Goal: Task Accomplishment & Management: Use online tool/utility

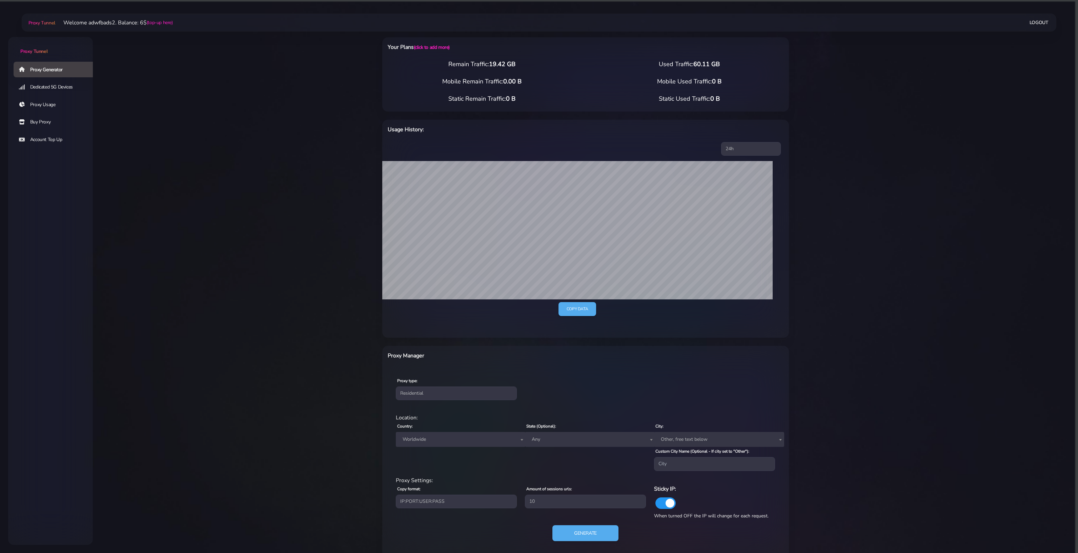
select select "UK"
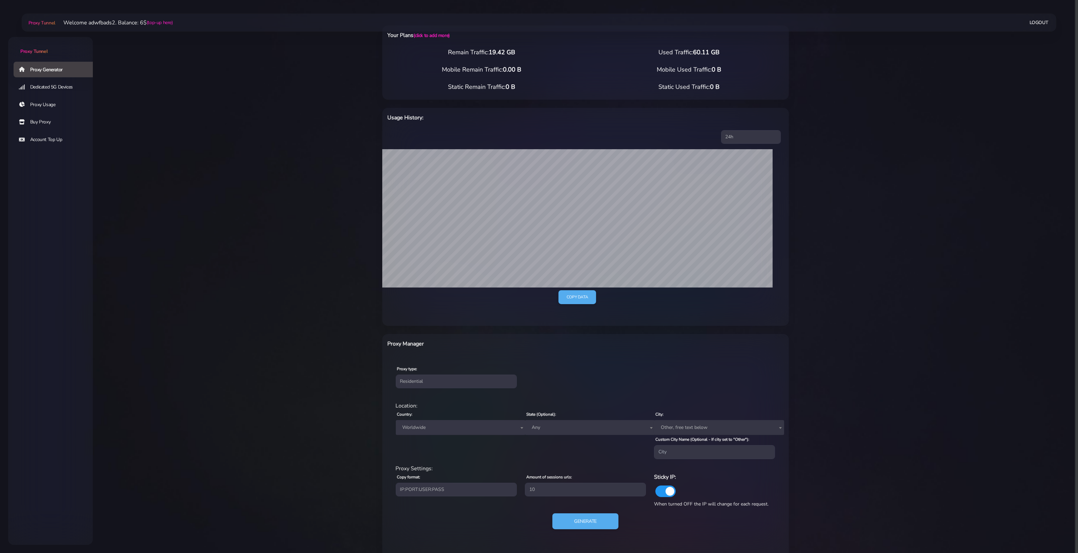
scroll to position [50, 0]
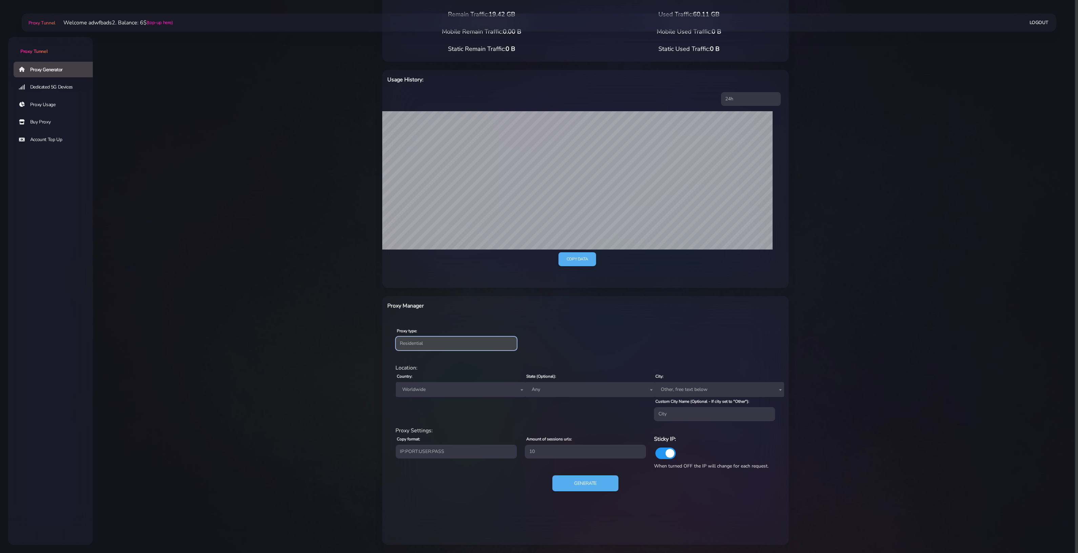
click at [438, 343] on select "Residential Static Mobile" at bounding box center [456, 343] width 121 height 14
click at [421, 389] on span "Worldwide" at bounding box center [461, 389] width 122 height 9
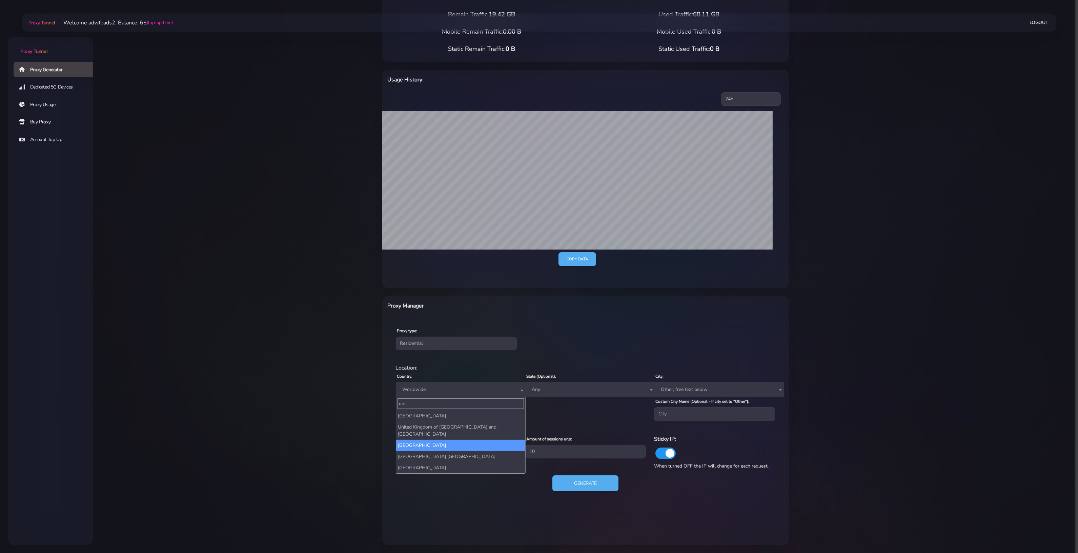
scroll to position [0, 0]
type input "united"
select select "US"
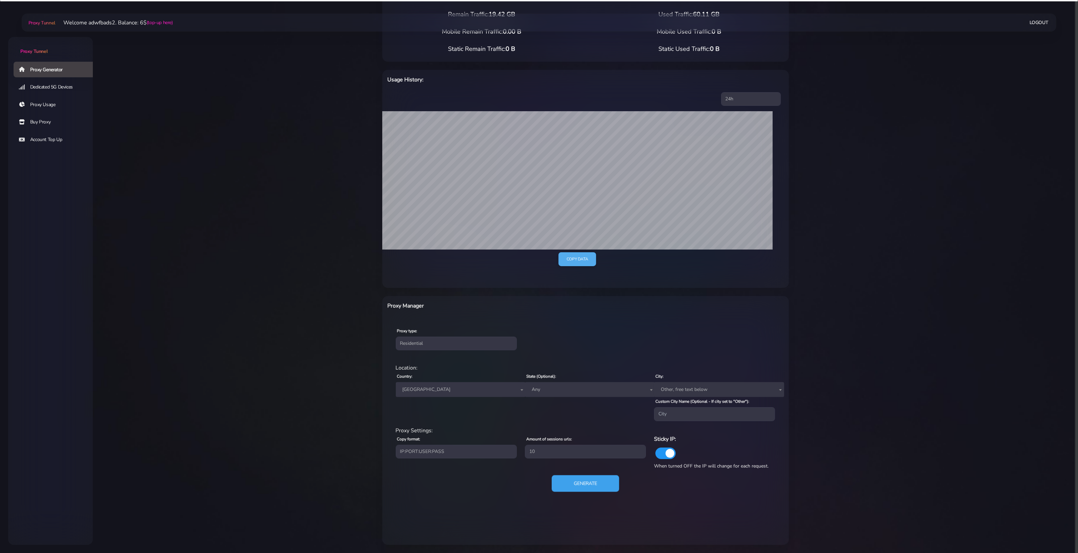
click at [578, 488] on button "Generate" at bounding box center [585, 483] width 67 height 17
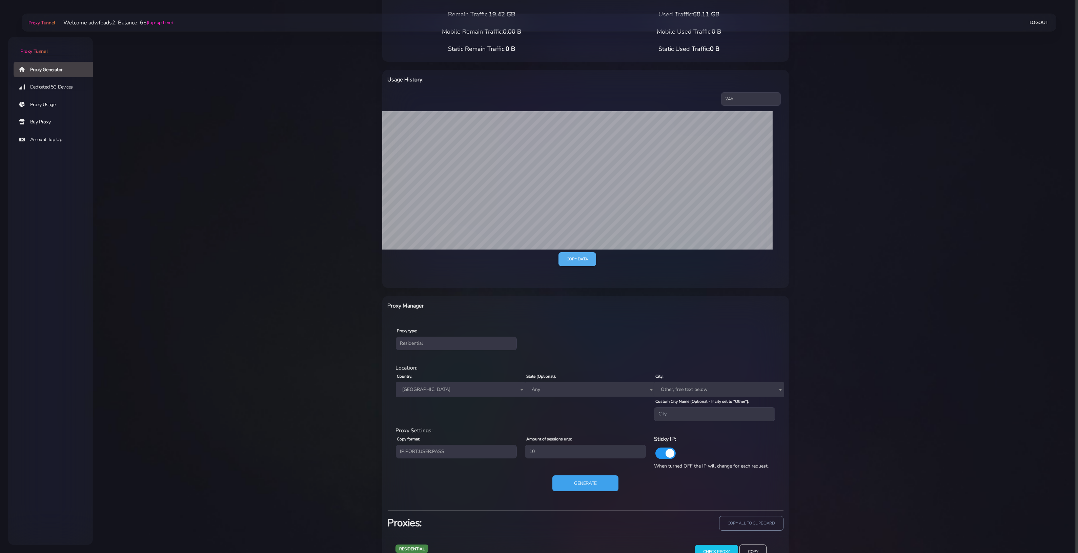
scroll to position [404, 0]
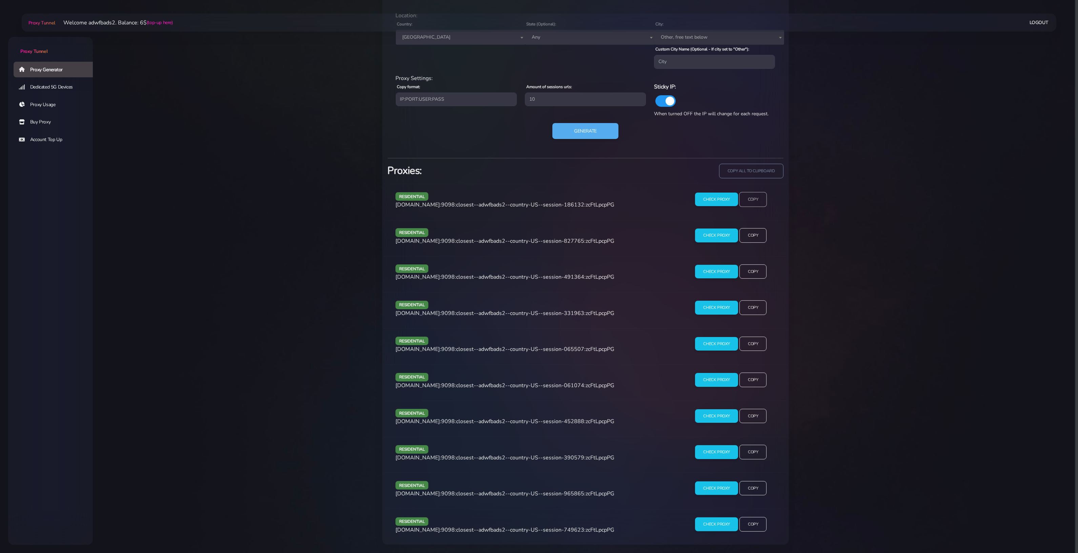
click at [760, 197] on input "Copy" at bounding box center [753, 199] width 28 height 15
click at [751, 238] on input "Copy" at bounding box center [753, 235] width 28 height 15
click at [746, 272] on input "Copy" at bounding box center [753, 271] width 28 height 15
click at [586, 131] on button "Generate" at bounding box center [585, 131] width 67 height 17
click at [757, 220] on div "residential [DOMAIN_NAME]:9098:closest--adwfbads2--country-US--session-376962:z…" at bounding box center [586, 238] width 404 height 36
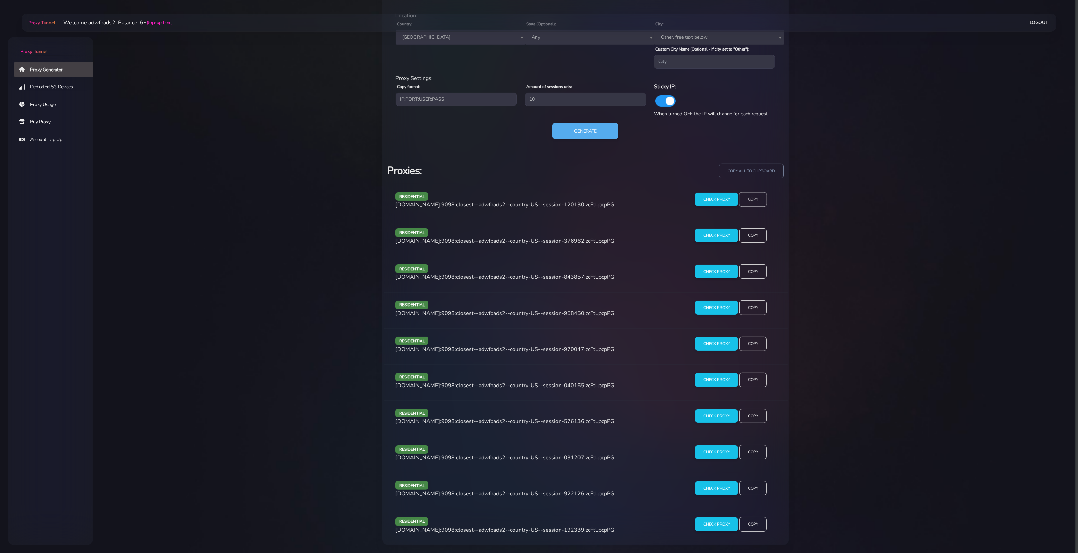
click at [758, 201] on input "Copy" at bounding box center [753, 199] width 28 height 15
click at [750, 232] on input "Copy" at bounding box center [753, 235] width 28 height 15
click at [761, 525] on input "Copy" at bounding box center [753, 524] width 28 height 15
click at [758, 487] on input "Copy" at bounding box center [753, 487] width 28 height 15
